Goal: Check status: Check status

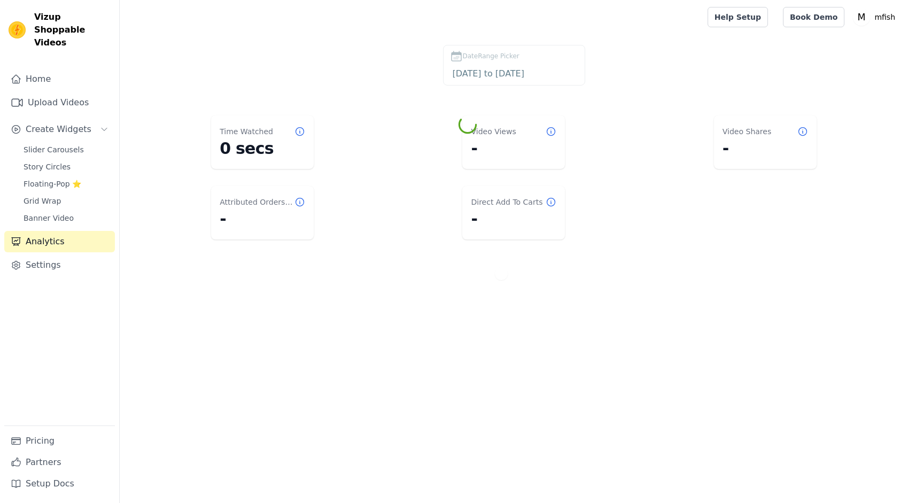
select select "7"
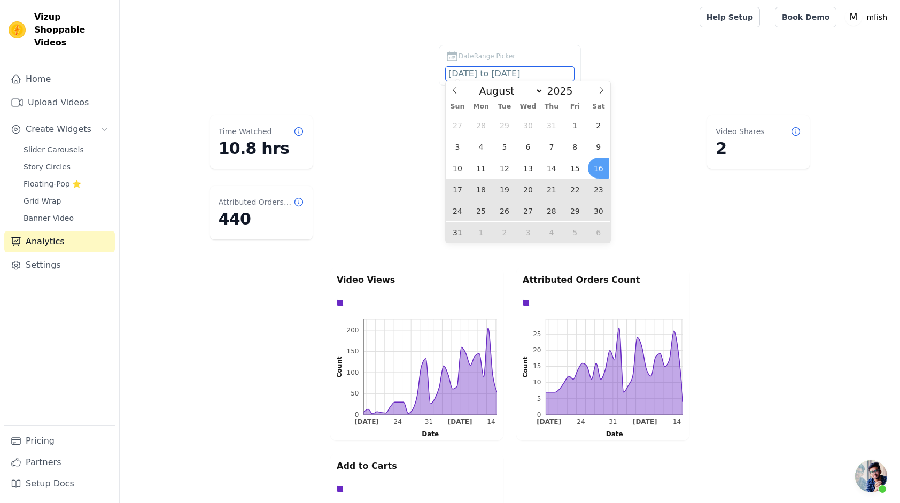
click at [503, 67] on input "[DATE] to [DATE]" at bounding box center [510, 74] width 128 height 14
click at [579, 127] on span "1" at bounding box center [574, 125] width 21 height 21
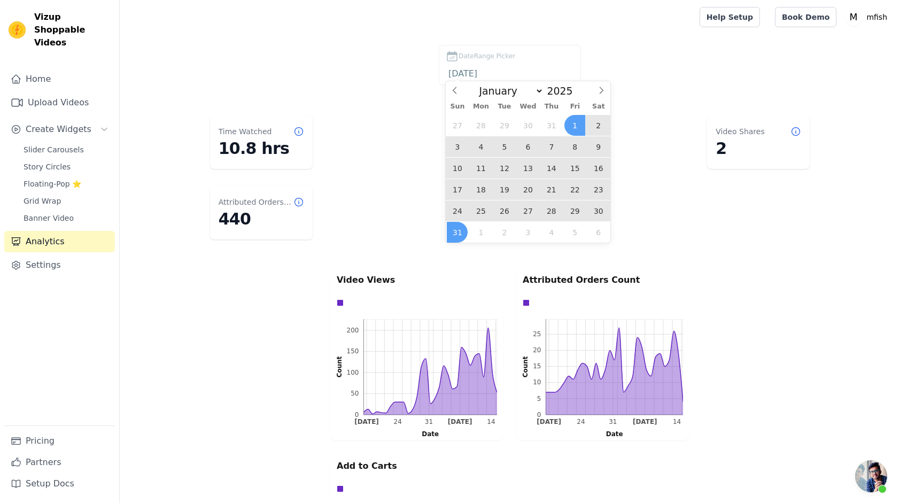
click at [455, 224] on span "31" at bounding box center [457, 232] width 21 height 21
type input "[DATE] to [DATE]"
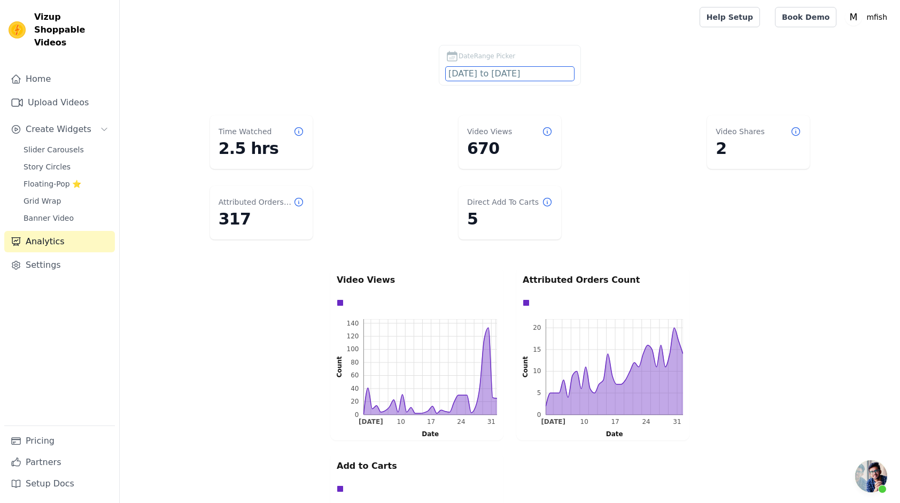
click at [493, 75] on input "[DATE] to [DATE]" at bounding box center [510, 74] width 128 height 14
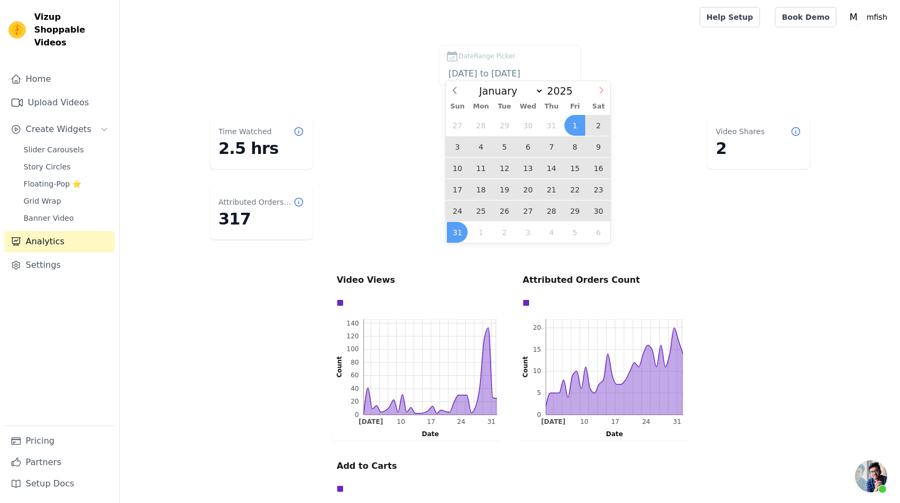
click at [606, 92] on span at bounding box center [601, 90] width 18 height 18
select select "8"
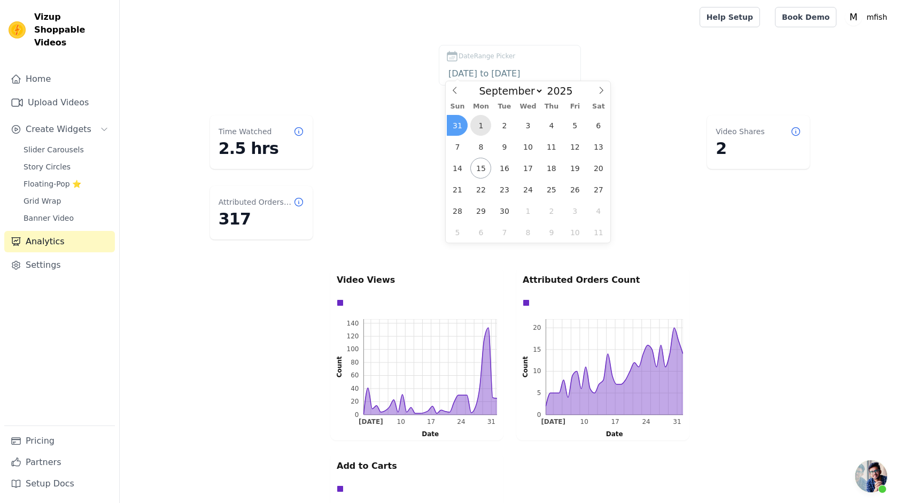
click at [479, 130] on span "1" at bounding box center [480, 125] width 21 height 21
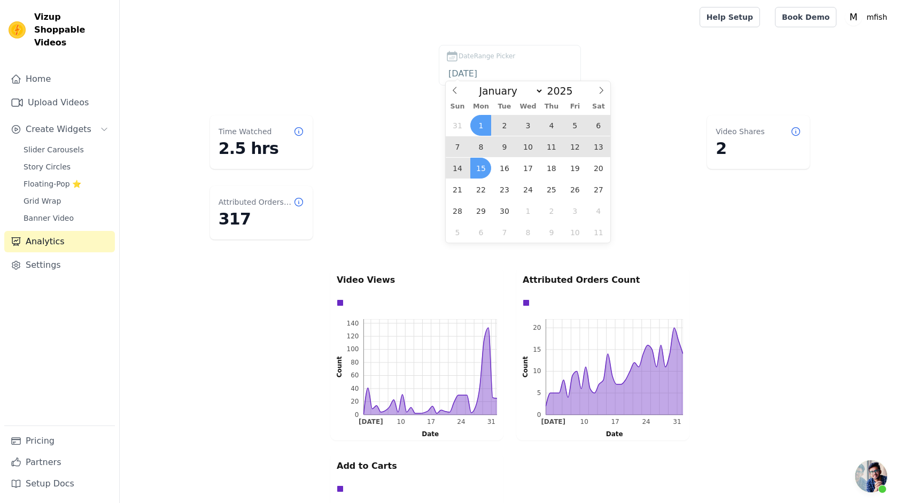
click at [479, 168] on span "15" at bounding box center [480, 168] width 21 height 21
type input "[DATE] to [DATE]"
